Goal: Task Accomplishment & Management: Complete application form

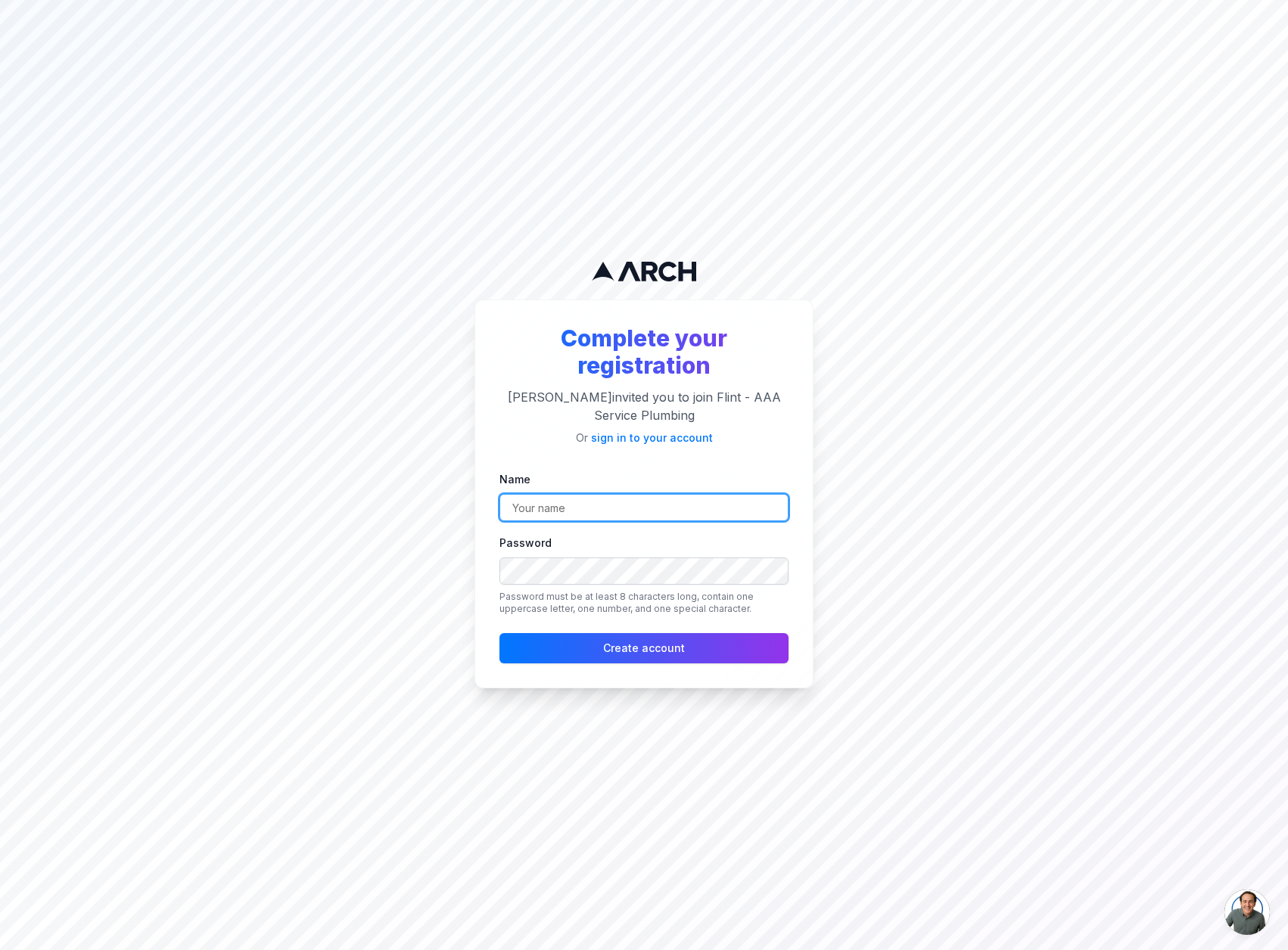
click at [542, 510] on input "Name" at bounding box center [644, 507] width 289 height 27
type input "[PERSON_NAME]"
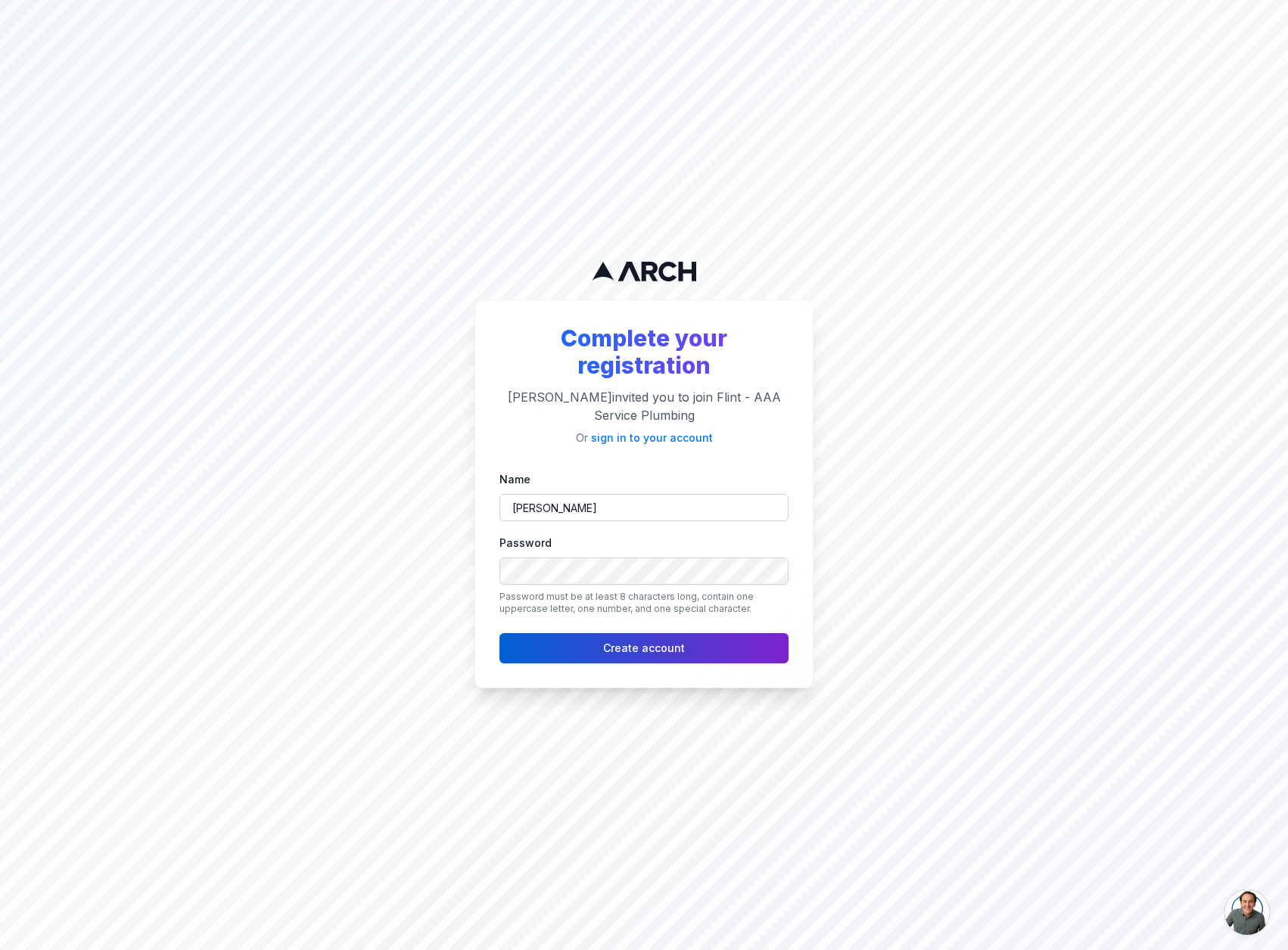
click at [520, 647] on button "Create account" at bounding box center [644, 648] width 289 height 30
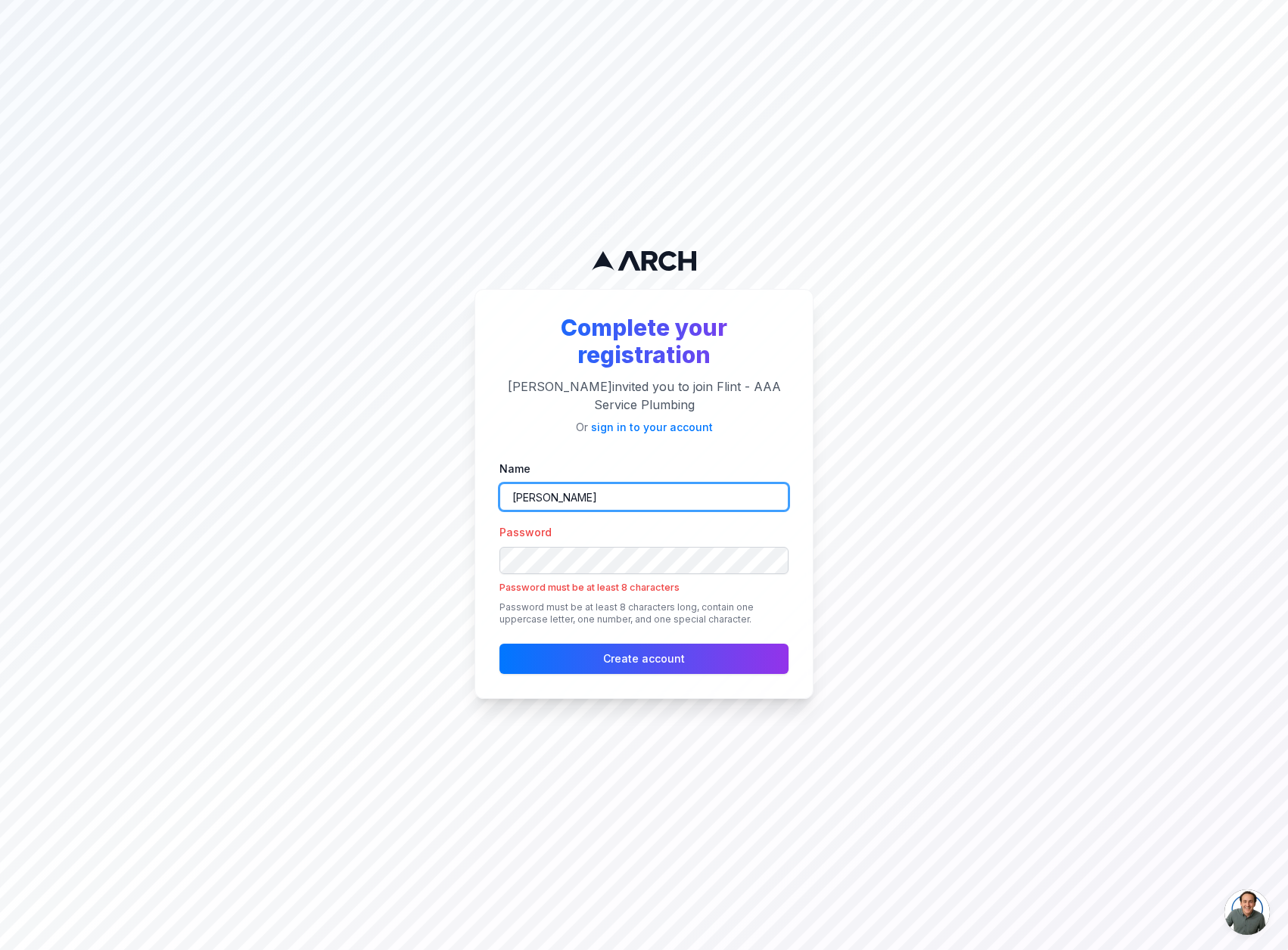
click at [613, 496] on input "[PERSON_NAME]" at bounding box center [644, 497] width 289 height 27
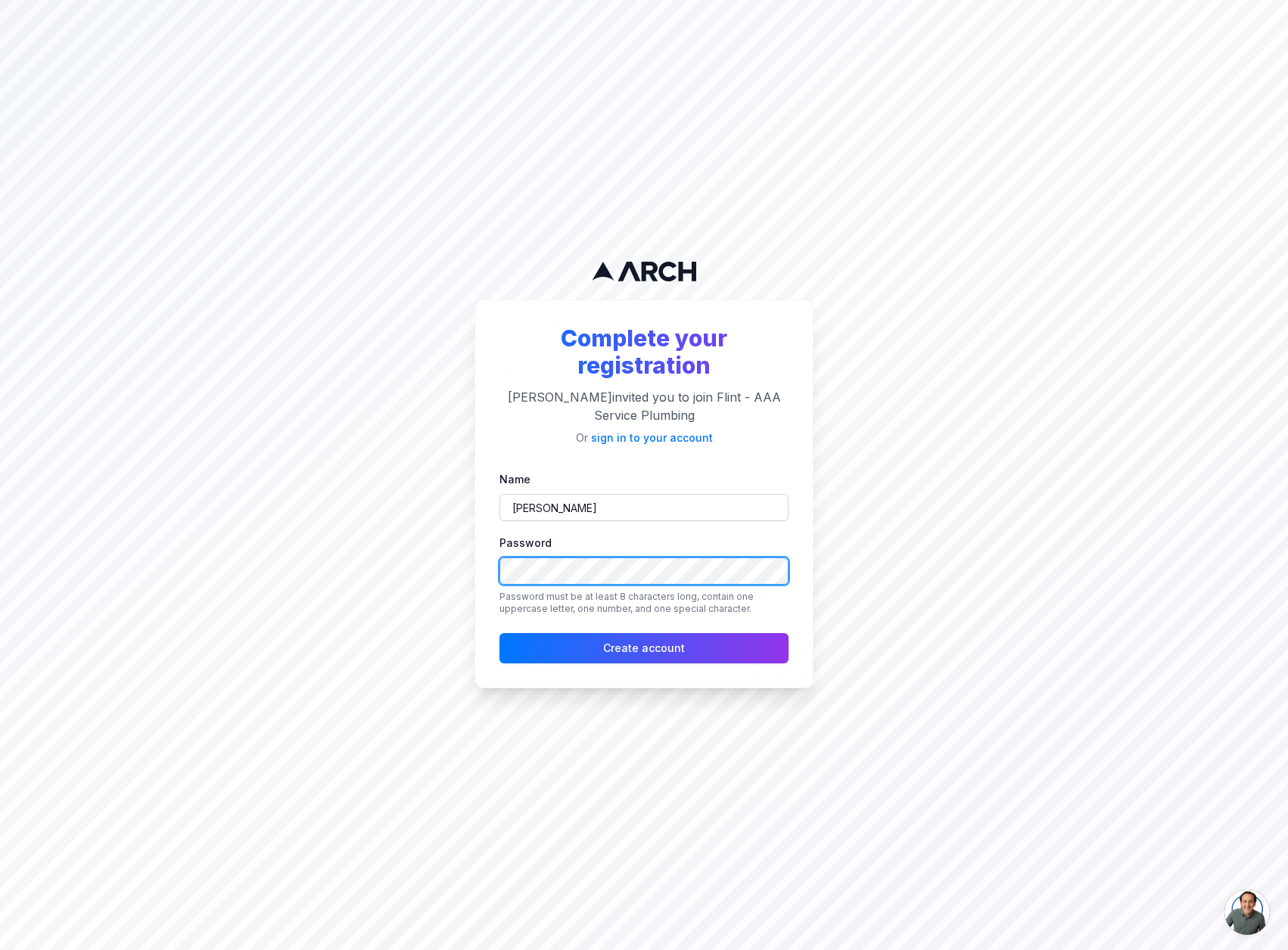
click at [499, 633] on button "Create account" at bounding box center [644, 648] width 289 height 30
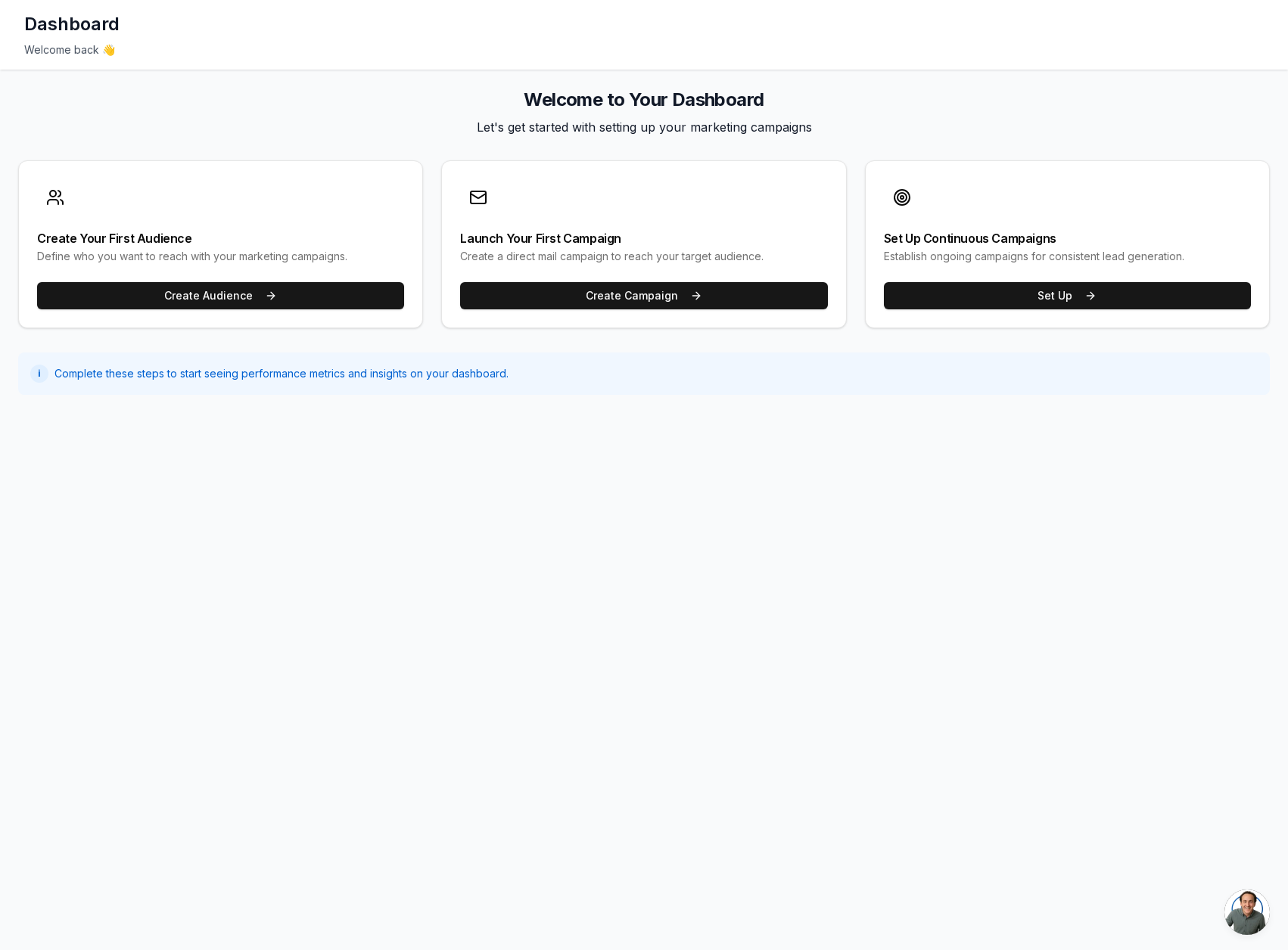
click at [798, 101] on h2 "Welcome to Your Dashboard" at bounding box center [644, 100] width 1251 height 24
click at [65, 25] on h1 "Dashboard" at bounding box center [71, 24] width 95 height 24
